Goal: Transaction & Acquisition: Purchase product/service

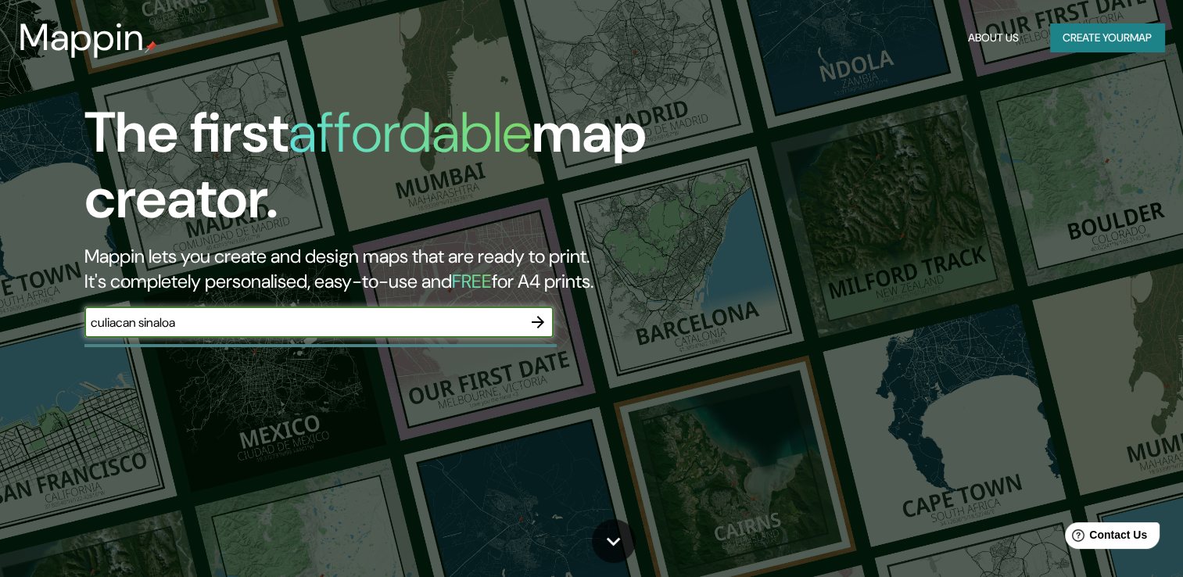
type input "culiacan sinaloa"
click at [544, 326] on icon "button" at bounding box center [538, 322] width 19 height 19
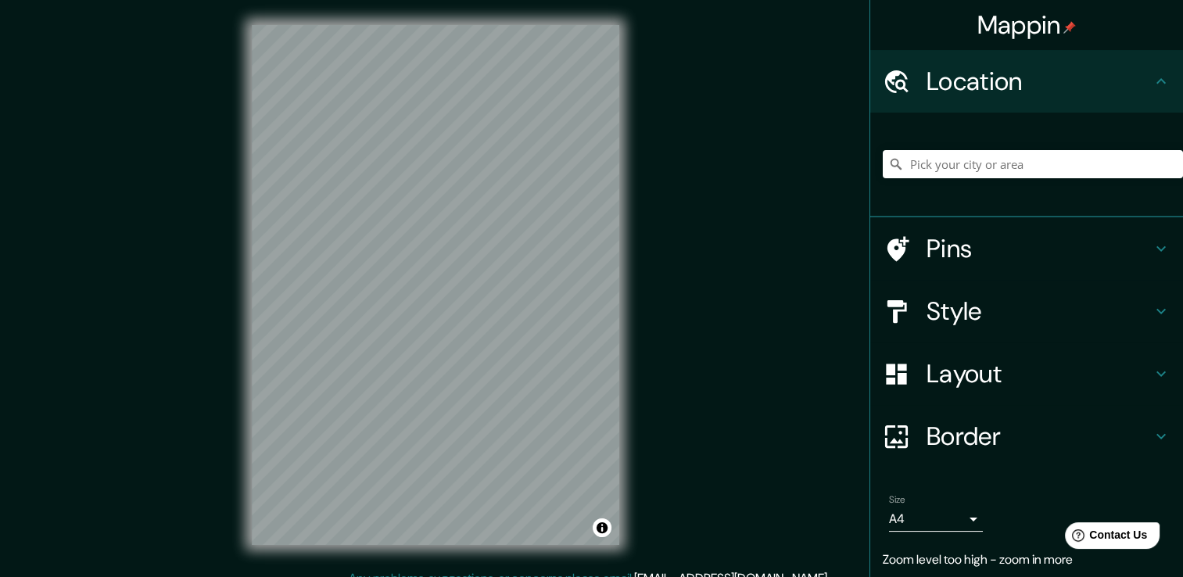
click at [671, 323] on div "Mappin Location Pins Style Layout Border Choose a border. Hint : you can make l…" at bounding box center [591, 297] width 1183 height 594
click at [942, 524] on body "Mappin Location Pins Style Layout Border Choose a border. Hint : you can make l…" at bounding box center [591, 288] width 1183 height 577
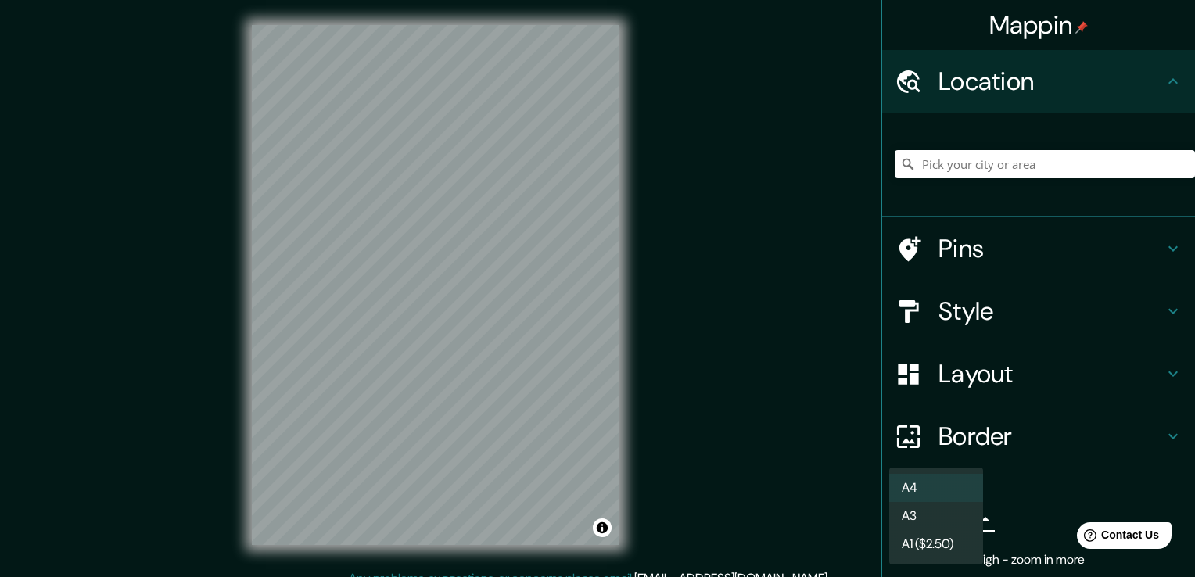
click at [946, 514] on li "A3" at bounding box center [936, 516] width 94 height 28
type input "a4"
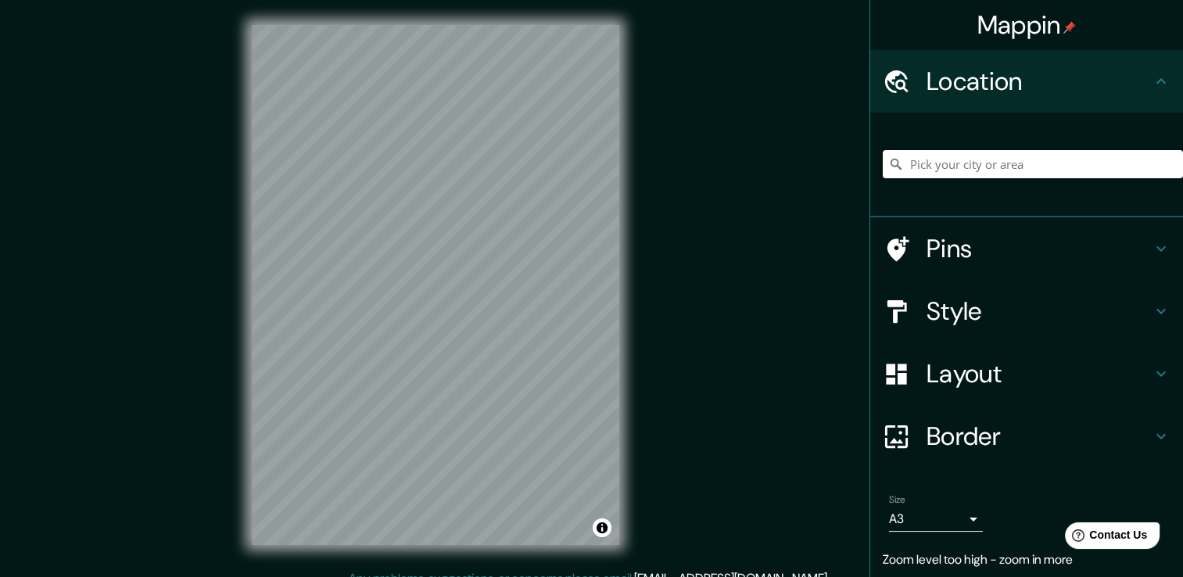
click at [707, 340] on div "Mappin Location Pins Style Layout Border Choose a border. Hint : you can make l…" at bounding box center [591, 297] width 1183 height 594
click at [1030, 311] on h4 "Style" at bounding box center [1039, 311] width 225 height 31
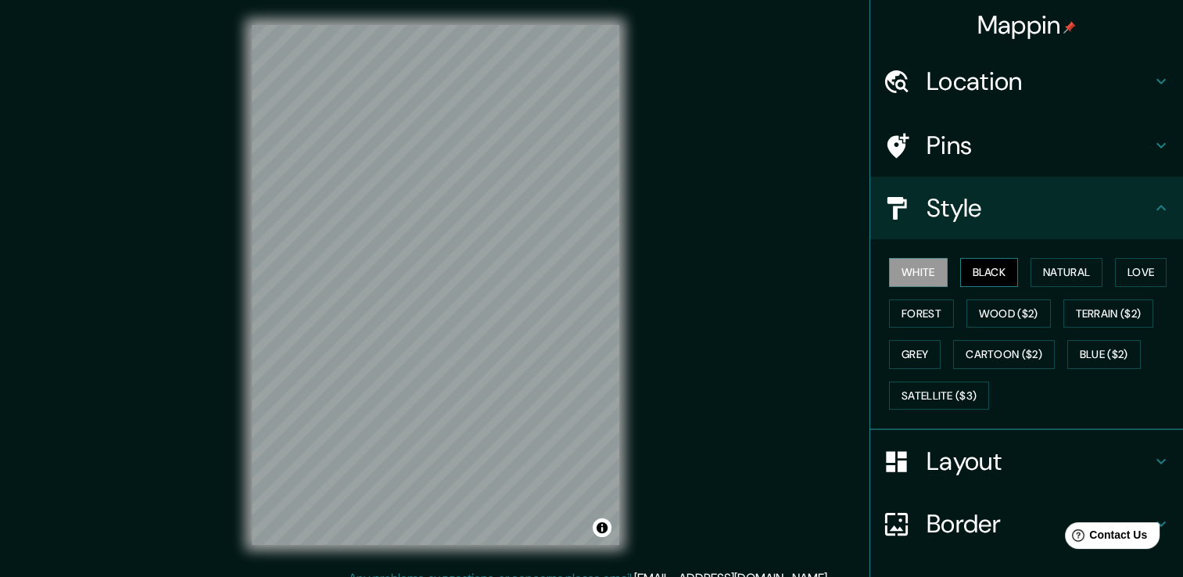
click at [996, 262] on button "Black" at bounding box center [989, 272] width 59 height 29
click at [1078, 275] on button "Natural" at bounding box center [1067, 272] width 72 height 29
click at [1086, 145] on h4 "Pins" at bounding box center [1039, 145] width 225 height 31
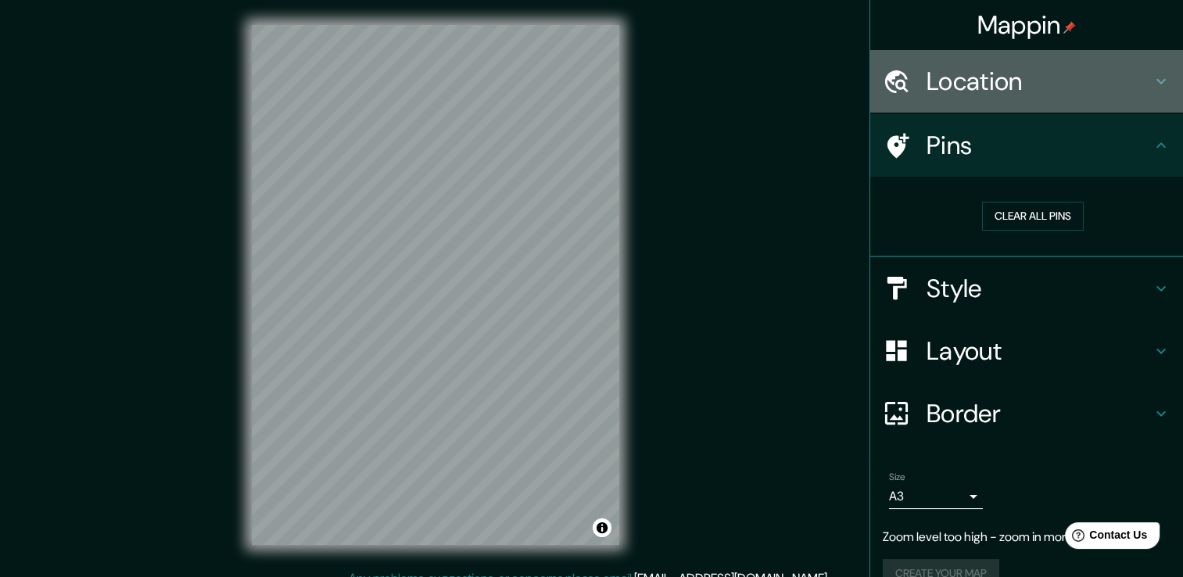
click at [1050, 93] on h4 "Location" at bounding box center [1039, 81] width 225 height 31
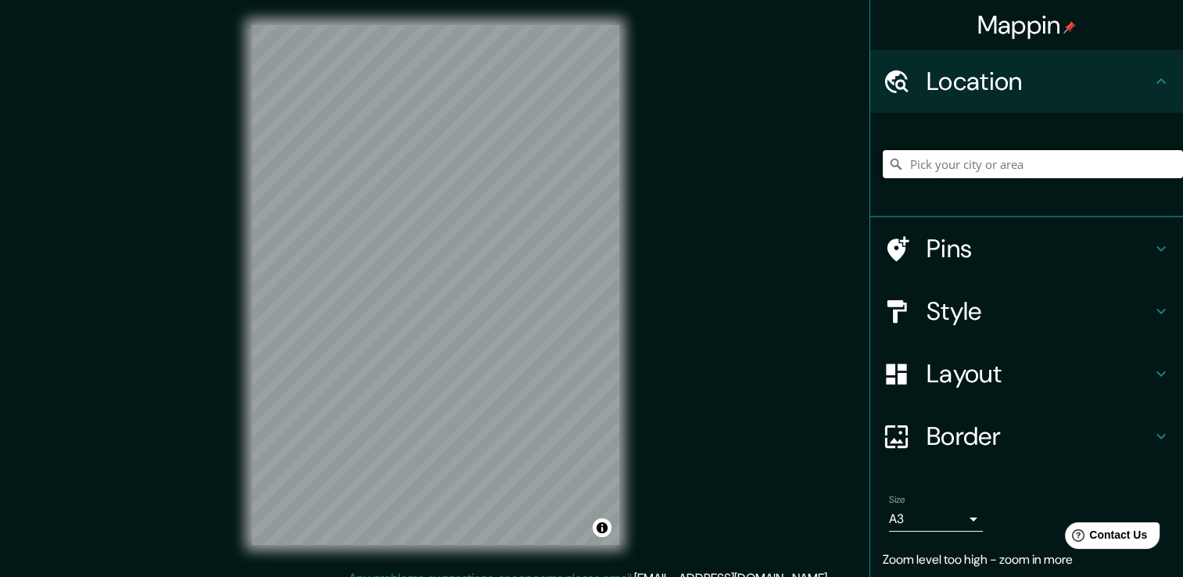
click at [1004, 175] on input "Pick your city or area" at bounding box center [1033, 164] width 300 height 28
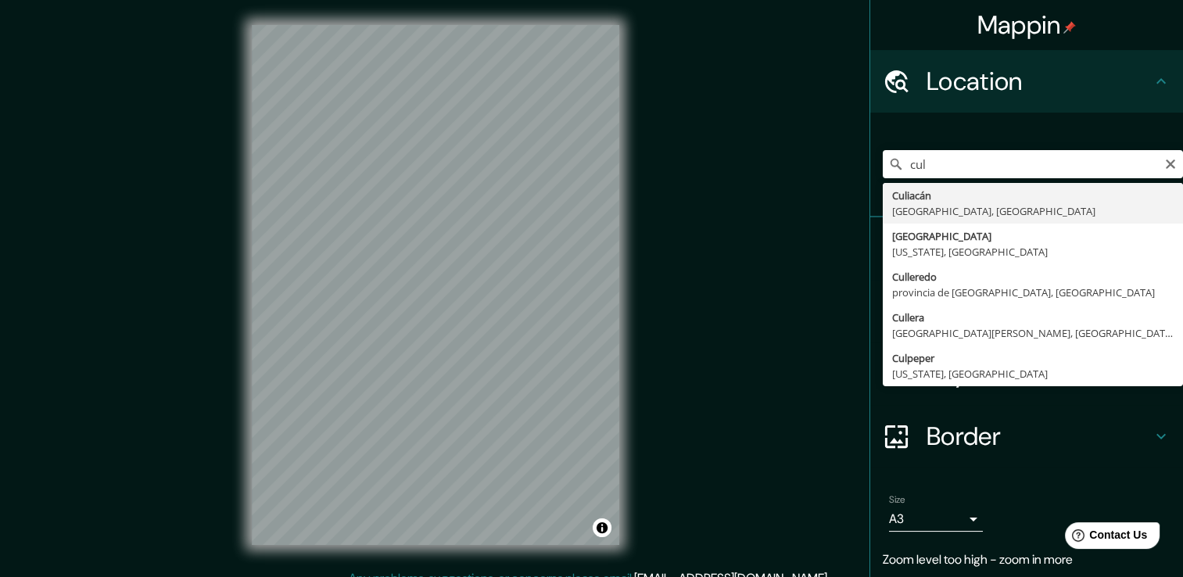
type input "Culiacán, [GEOGRAPHIC_DATA], [GEOGRAPHIC_DATA]"
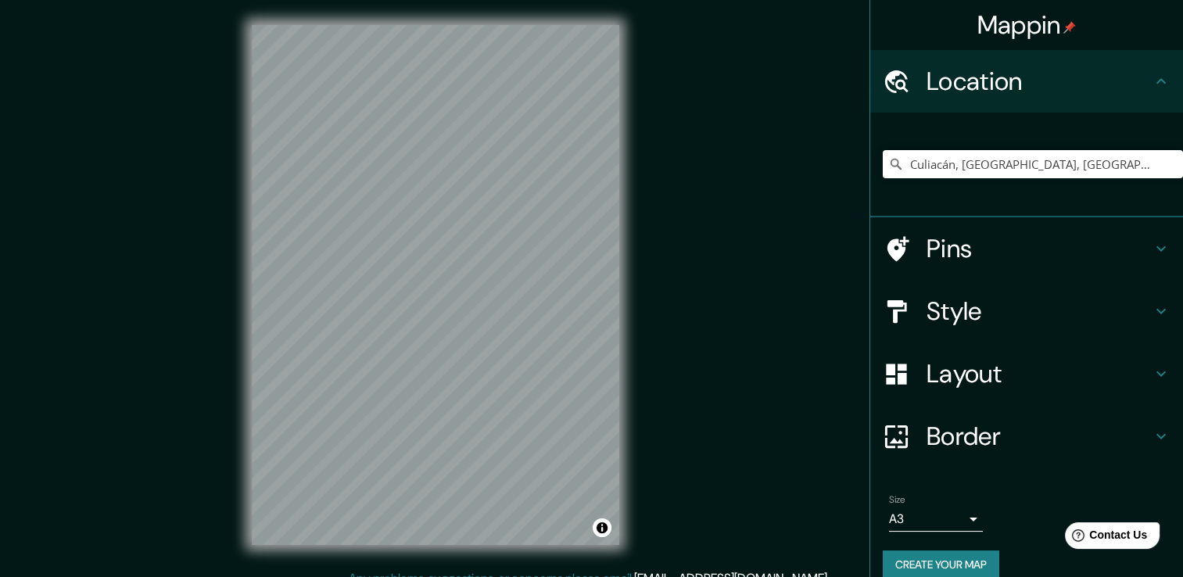
click at [997, 322] on h4 "Style" at bounding box center [1039, 311] width 225 height 31
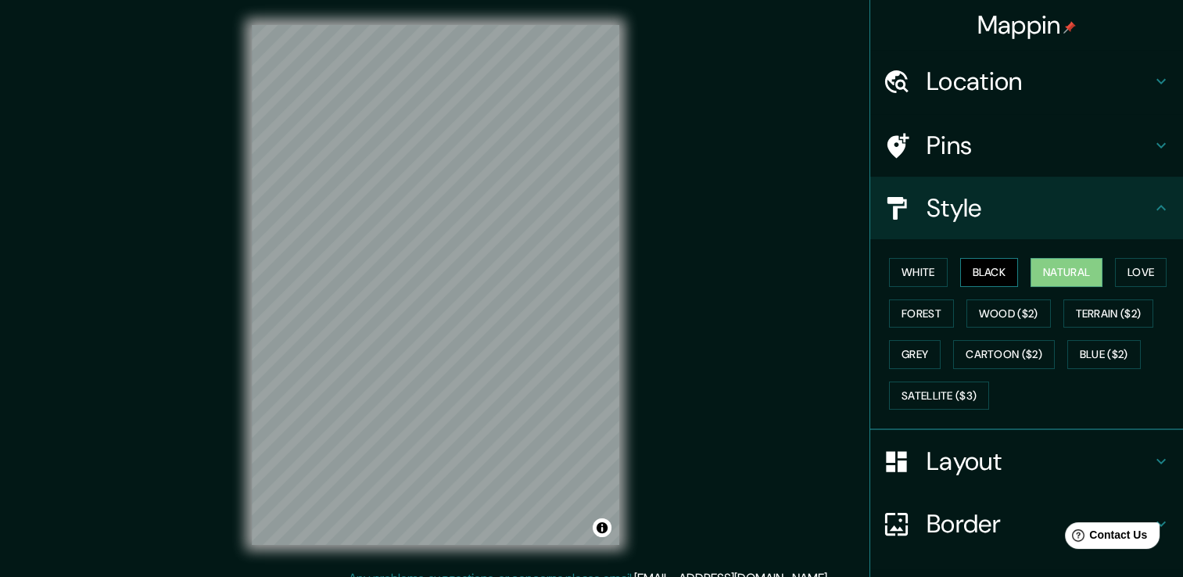
click at [982, 277] on button "Black" at bounding box center [989, 272] width 59 height 29
click at [1126, 256] on div "White Black Natural Love Forest Wood ($2) Terrain ($2) Grey Cartoon ($2) Blue (…" at bounding box center [1033, 334] width 300 height 164
click at [911, 305] on button "Forest" at bounding box center [921, 314] width 65 height 29
click at [978, 20] on h4 "Mappin" at bounding box center [1027, 24] width 99 height 31
